Goal: Information Seeking & Learning: Learn about a topic

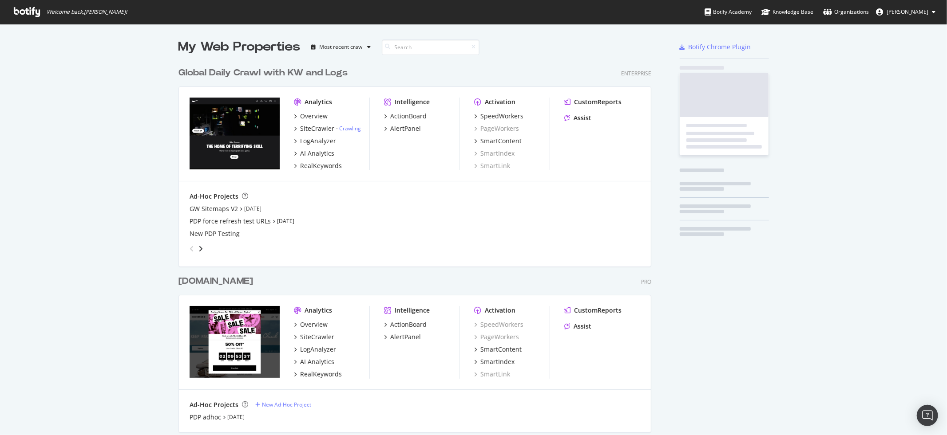
scroll to position [531, 480]
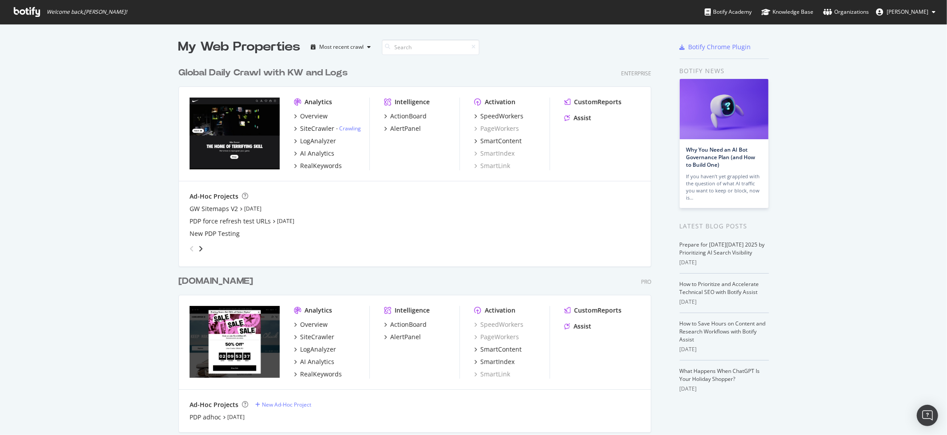
click at [253, 285] on div "[DOMAIN_NAME]" at bounding box center [215, 281] width 75 height 13
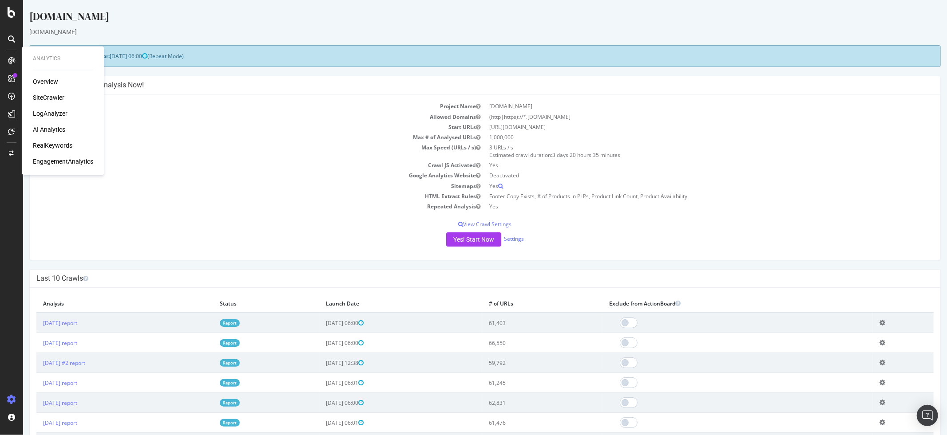
click at [48, 113] on div "LogAnalyzer" at bounding box center [50, 114] width 35 height 9
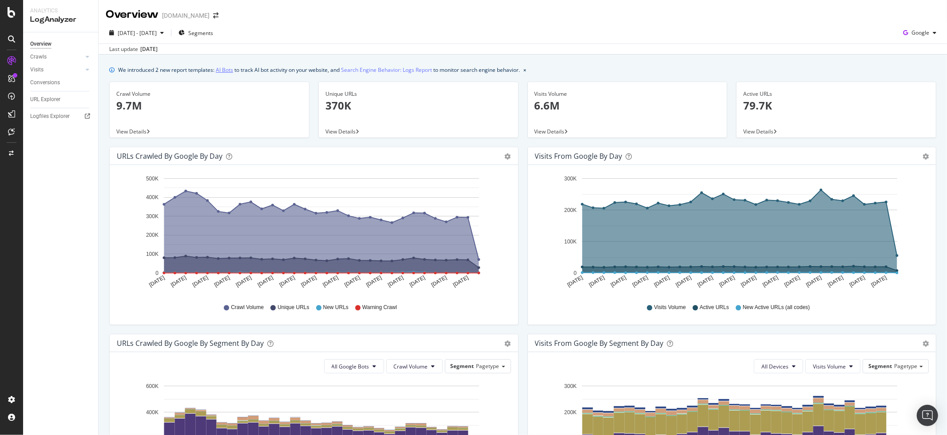
click at [226, 72] on link "AI Bots" at bounding box center [224, 69] width 17 height 9
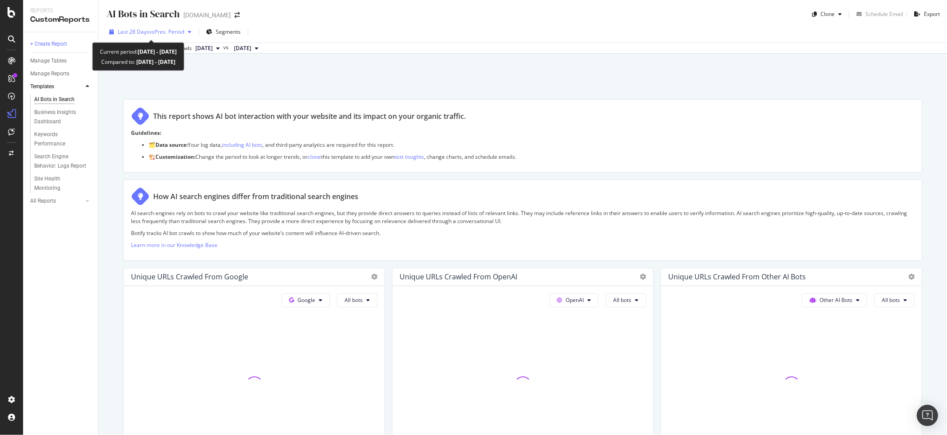
click at [173, 34] on span "vs Prev. Period" at bounding box center [166, 32] width 35 height 8
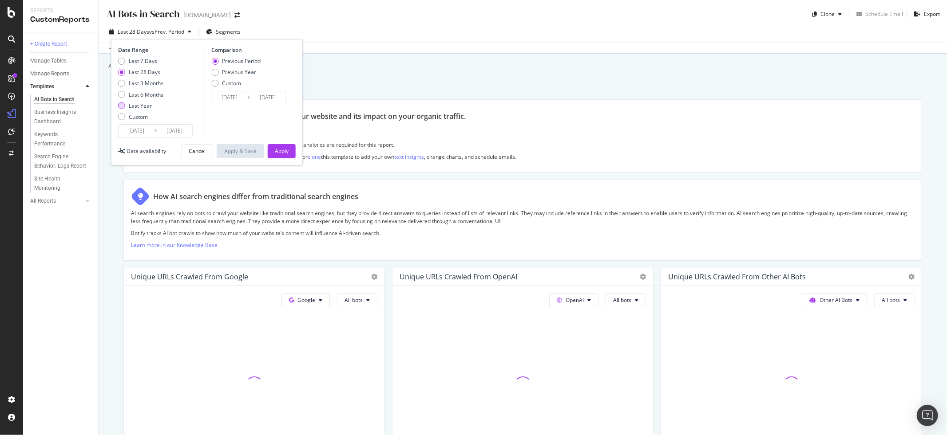
click at [129, 107] on div "Last Year" at bounding box center [140, 106] width 23 height 8
type input "[DATE]"
click at [277, 148] on div "Apply" at bounding box center [282, 151] width 14 height 8
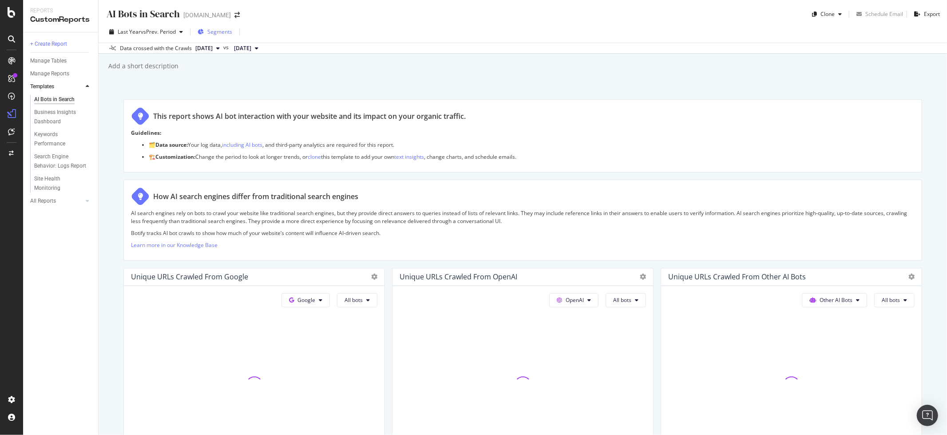
click at [220, 35] on span "Segments" at bounding box center [219, 32] width 25 height 8
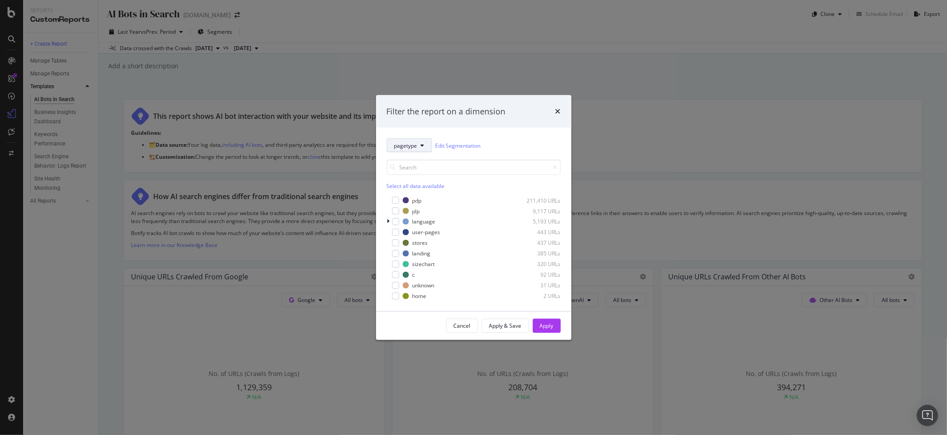
click at [420, 146] on button "pagetype" at bounding box center [409, 146] width 45 height 14
click at [404, 208] on span "country" at bounding box center [410, 210] width 32 height 8
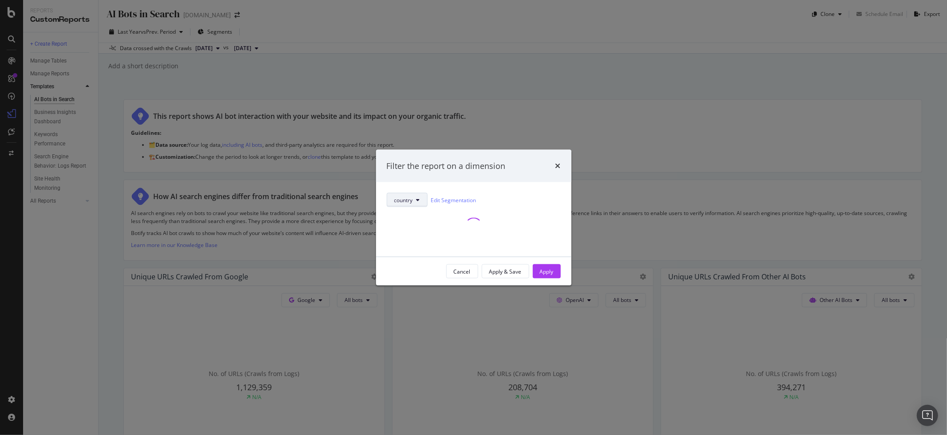
click at [416, 202] on icon "modal" at bounding box center [418, 200] width 4 height 5
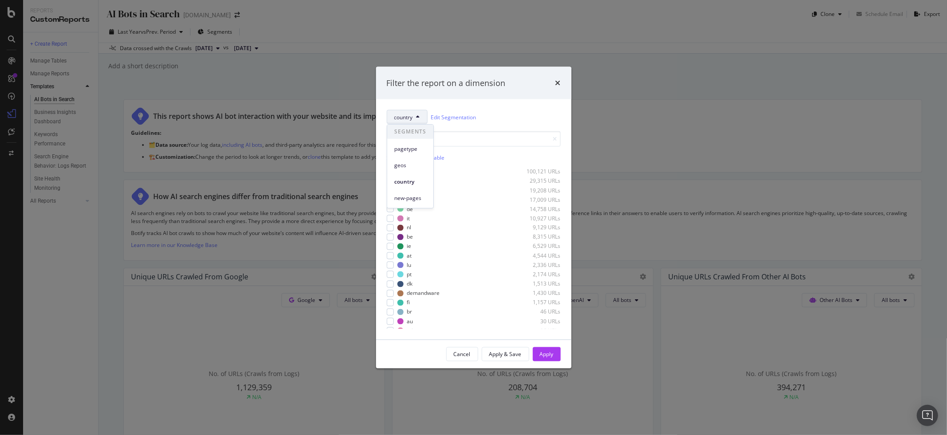
click at [565, 140] on div "country Edit Segmentation Select all data available us 100,121 URLs gb 29,315 U…" at bounding box center [473, 219] width 195 height 241
click at [392, 174] on div "modal" at bounding box center [390, 171] width 7 height 7
click at [544, 350] on div "Apply" at bounding box center [547, 354] width 14 height 13
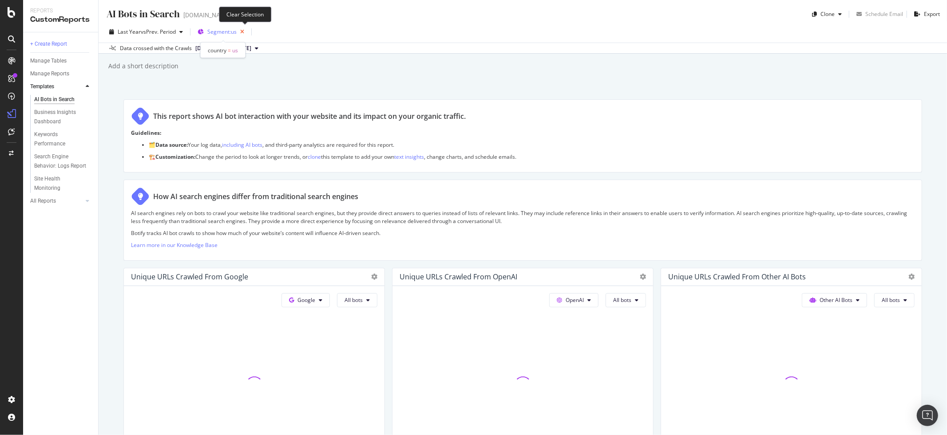
click at [246, 34] on icon "button" at bounding box center [242, 32] width 11 height 12
